Goal: Find specific page/section: Find specific page/section

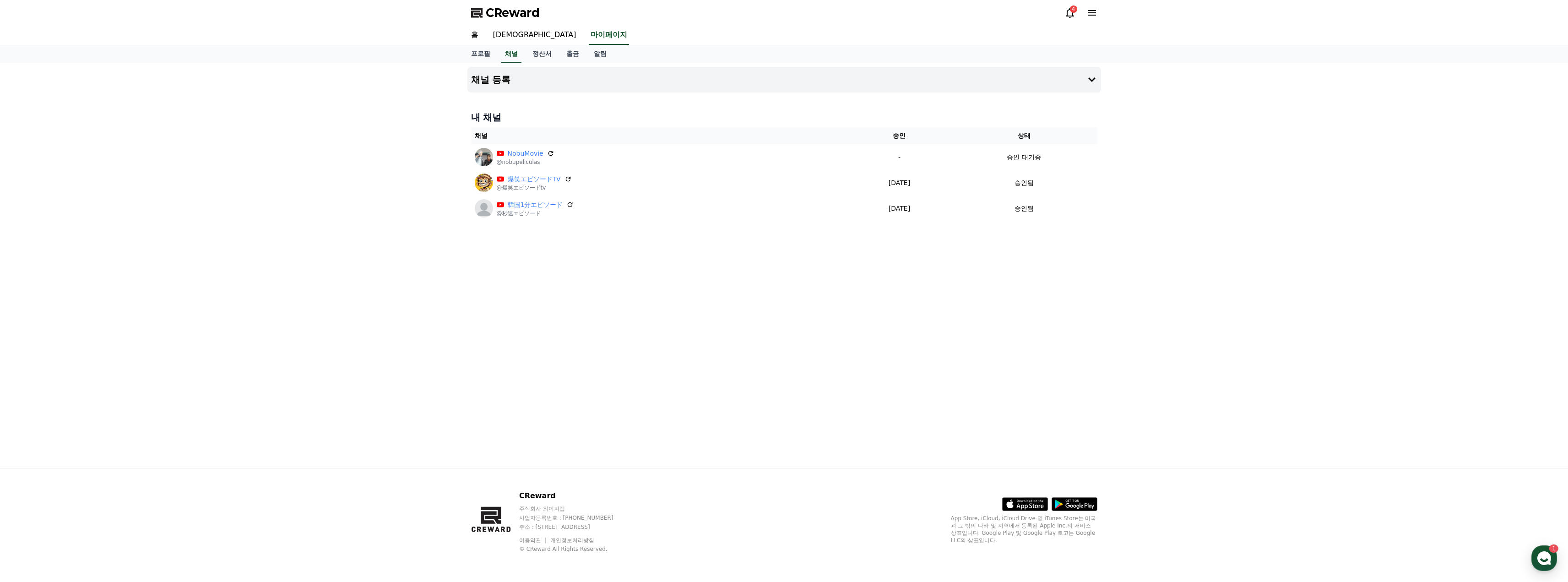
click at [1059, 8] on div "CReward 4" at bounding box center [784, 12] width 641 height 26
click at [1064, 9] on div "CReward 4" at bounding box center [784, 12] width 641 height 26
click at [1070, 10] on div "4" at bounding box center [1074, 9] width 8 height 8
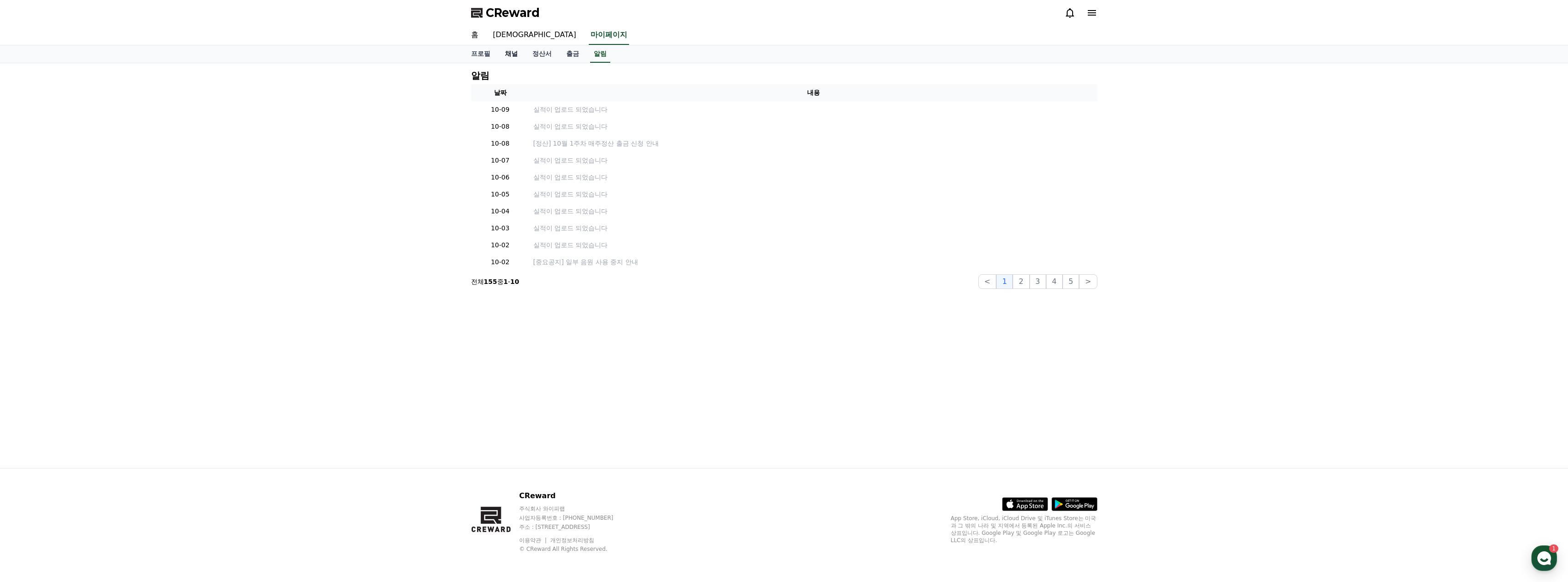
click at [513, 55] on link "채널" at bounding box center [511, 54] width 28 height 17
